Goal: Information Seeking & Learning: Learn about a topic

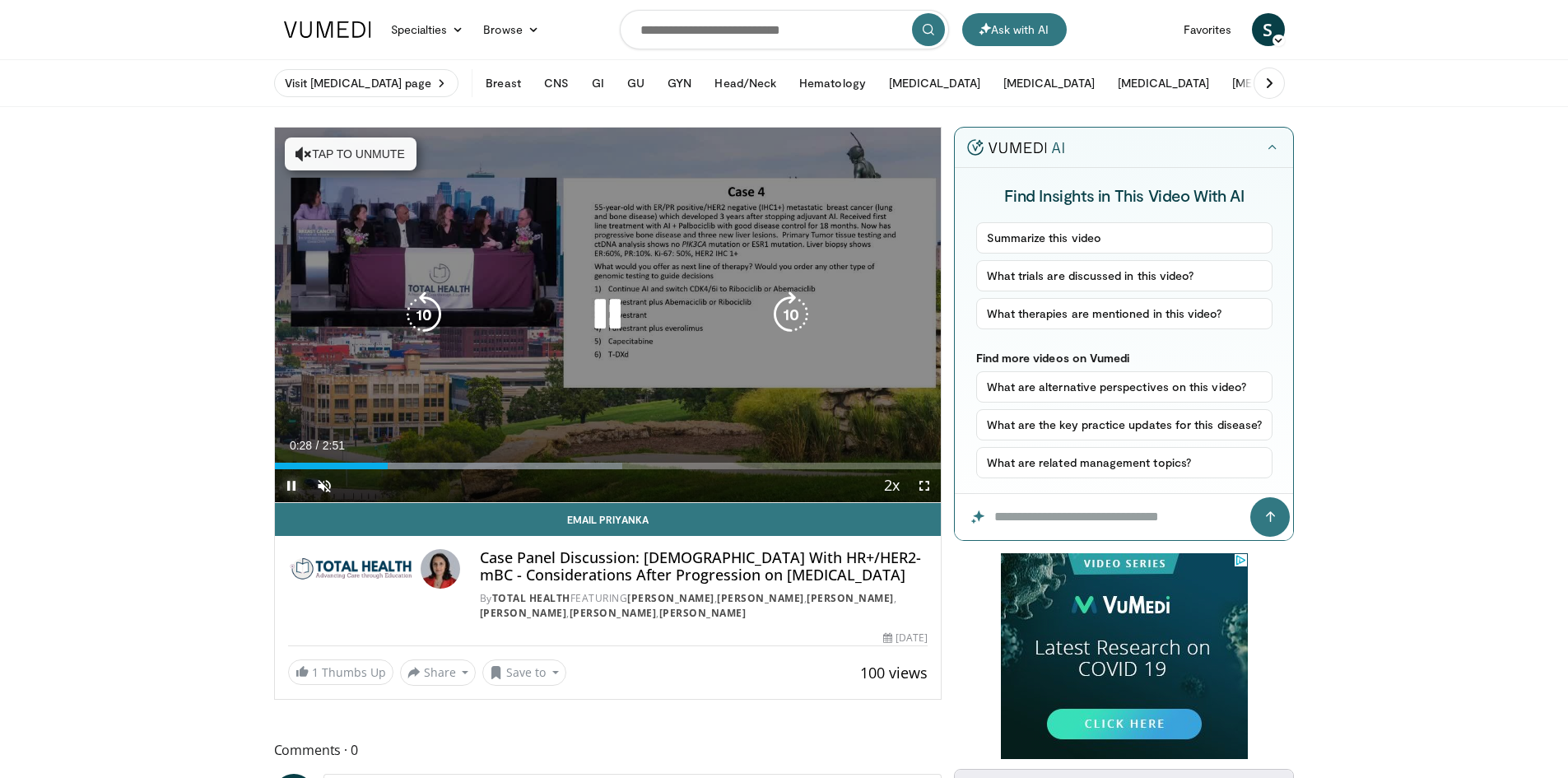
click at [292, 488] on span "Video Player" at bounding box center [291, 486] width 33 height 33
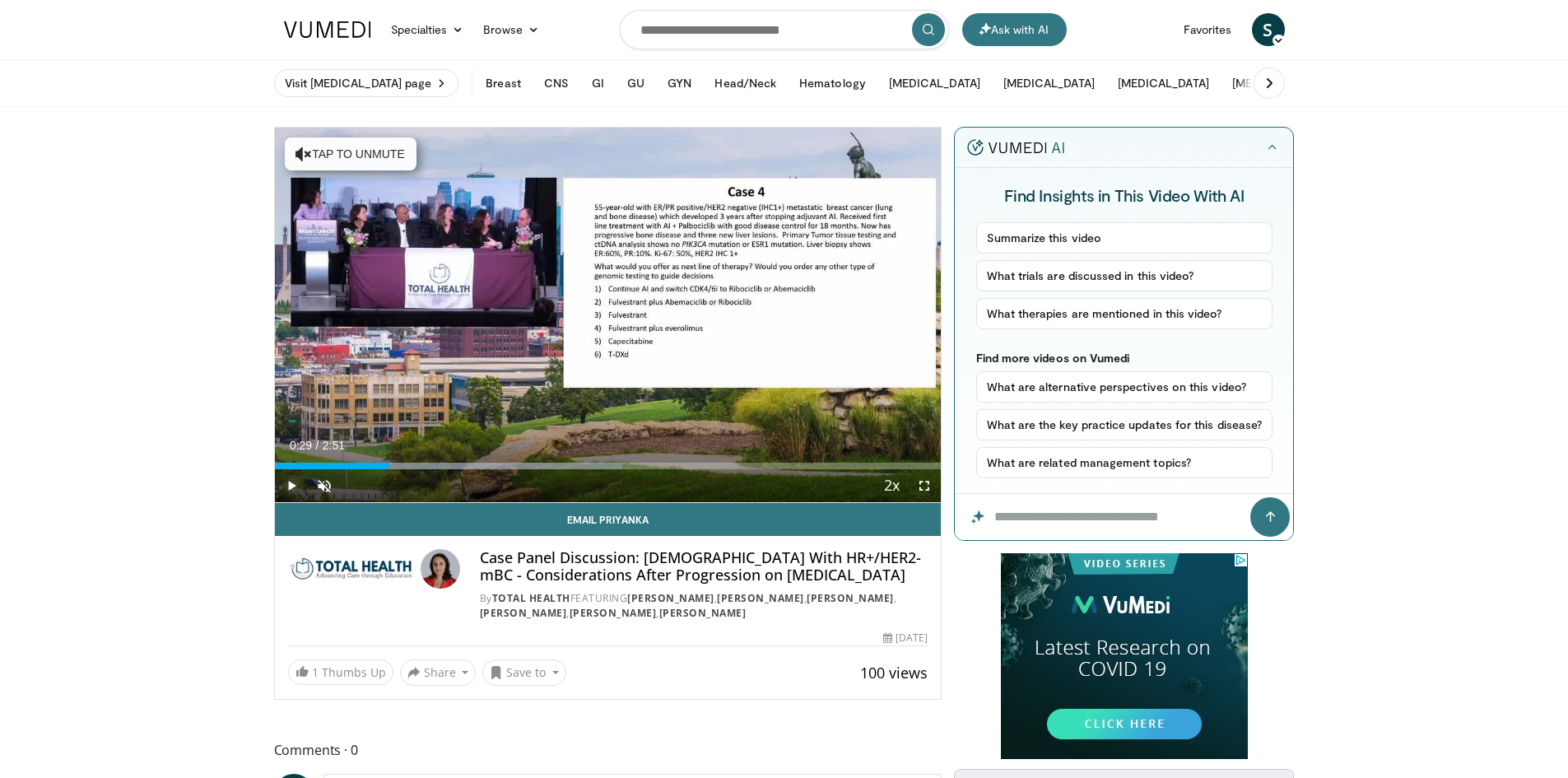
click at [295, 483] on span "Video Player" at bounding box center [291, 486] width 33 height 33
click at [325, 481] on span "Video Player" at bounding box center [324, 486] width 33 height 33
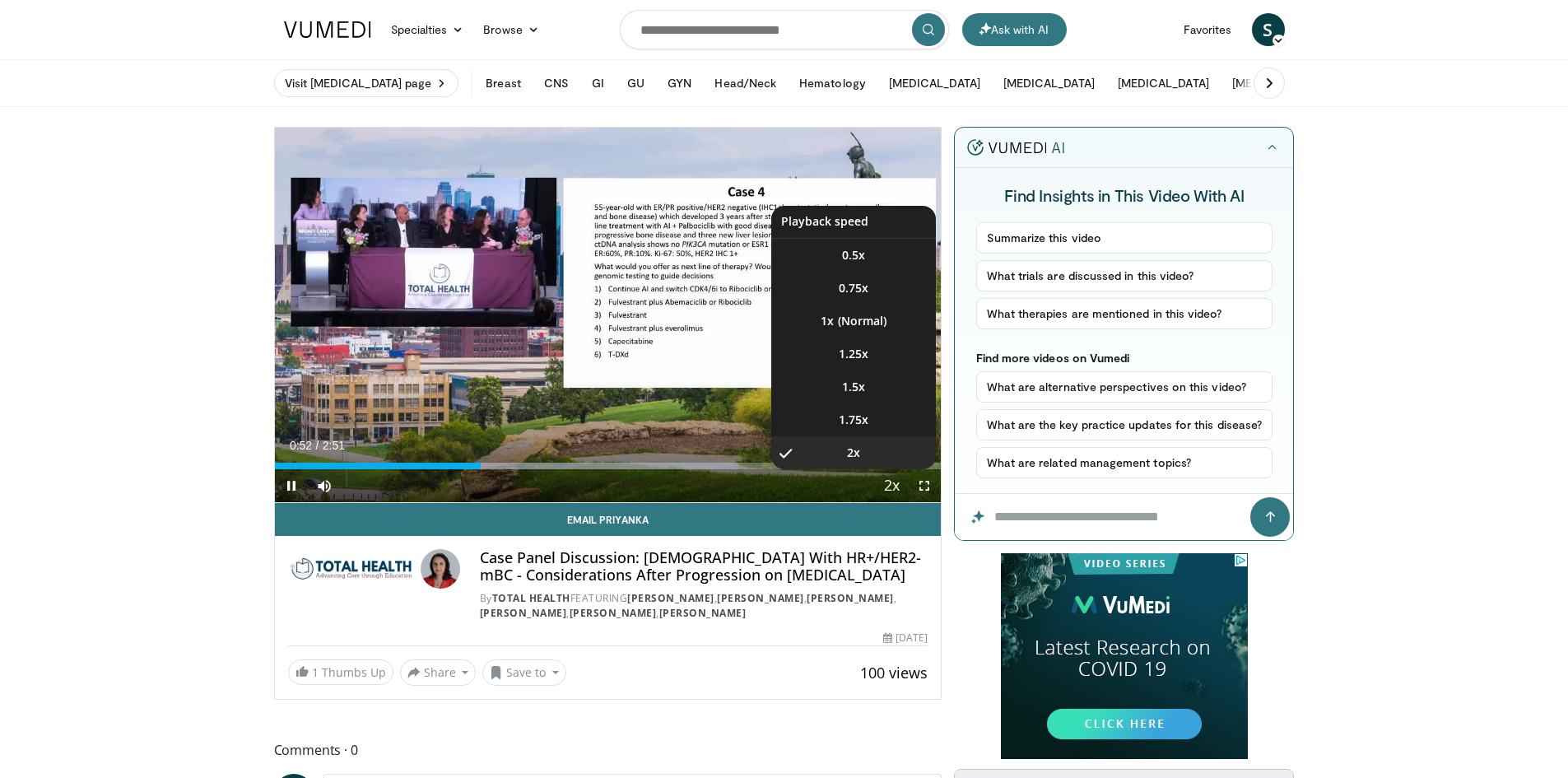
click at [888, 478] on span "Video Player" at bounding box center [891, 487] width 23 height 33
click at [871, 314] on li "1x" at bounding box center [853, 320] width 165 height 33
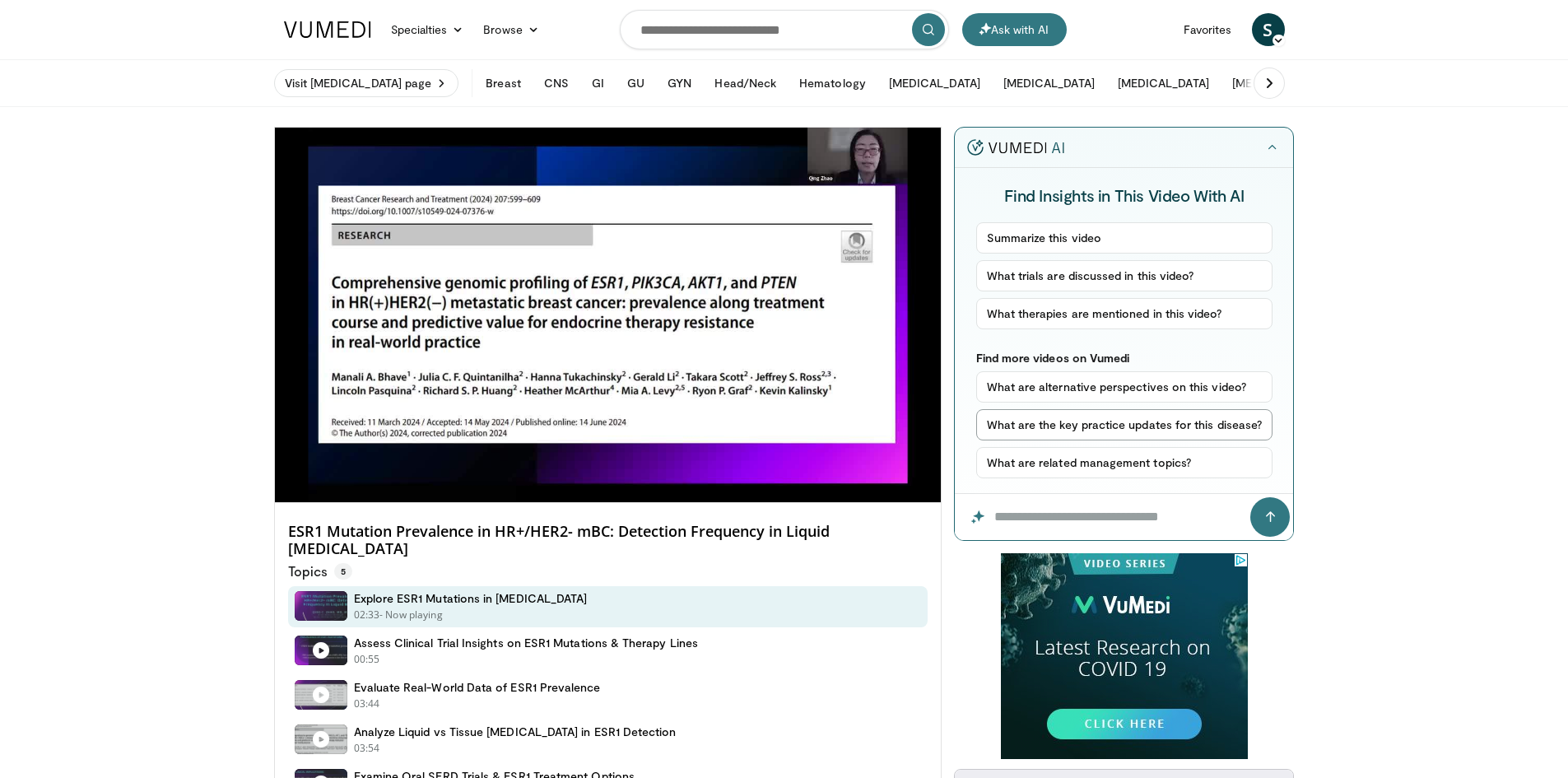
click at [1079, 428] on button "What are the key practice updates for this disease?" at bounding box center [1124, 424] width 297 height 32
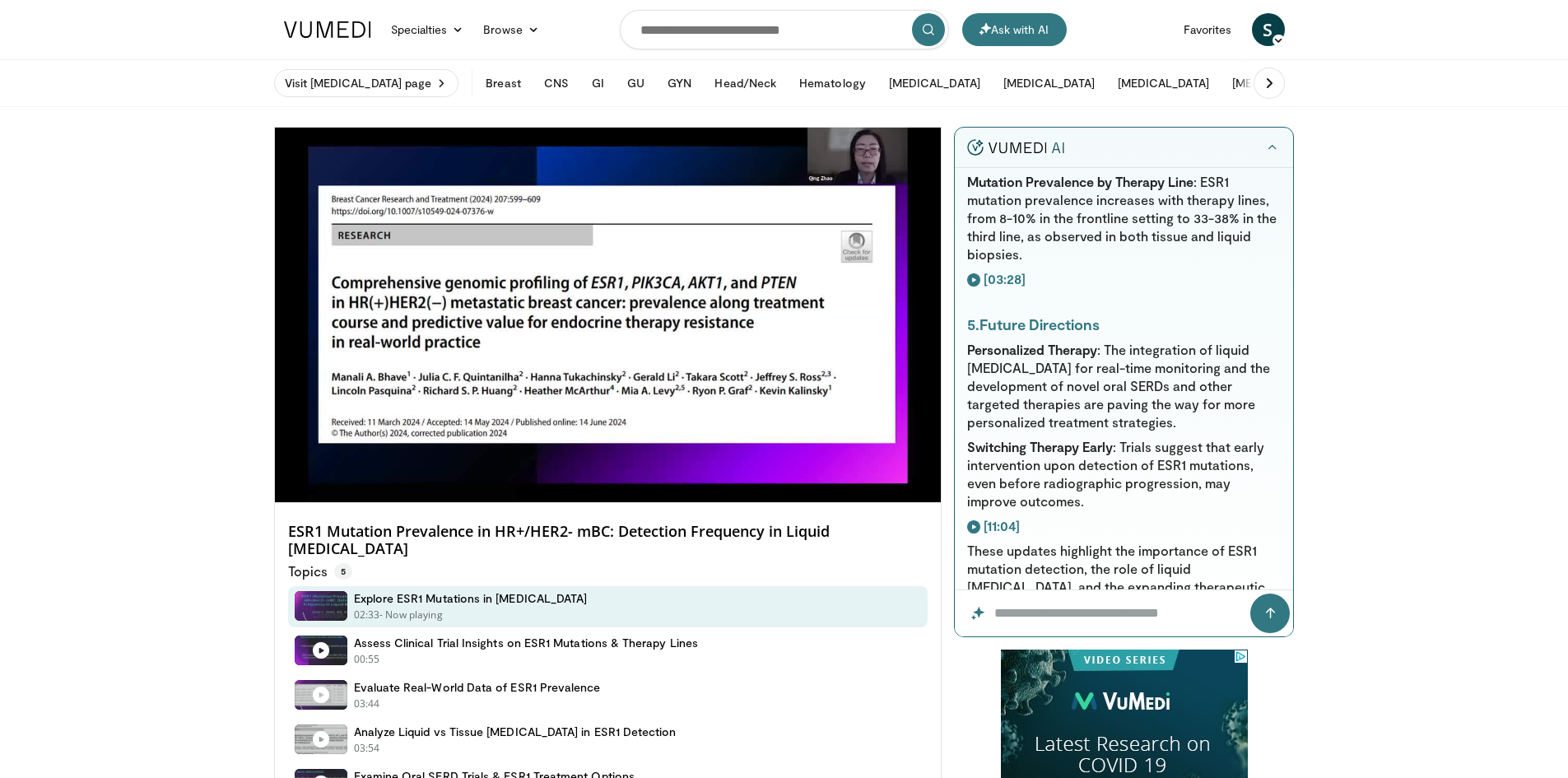
scroll to position [1317, 0]
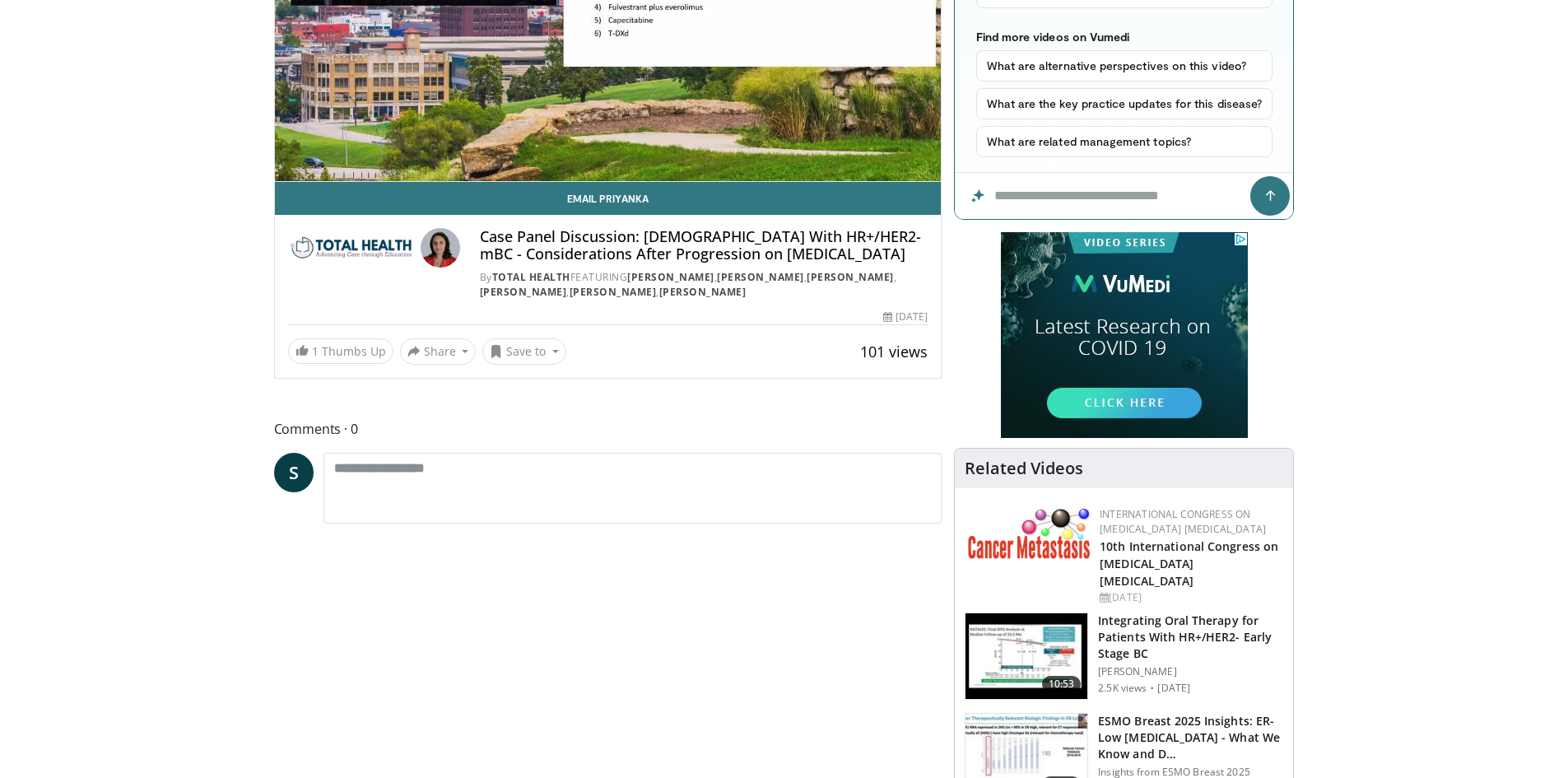
scroll to position [82, 0]
